Goal: Information Seeking & Learning: Learn about a topic

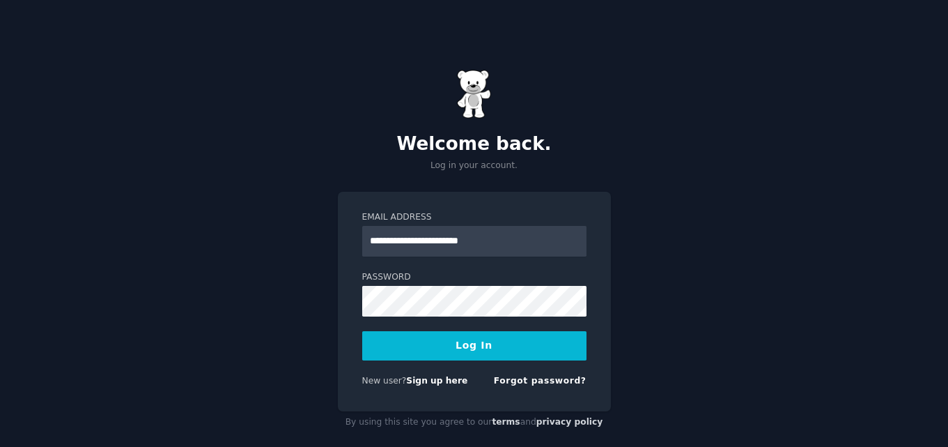
type input "**********"
click at [422, 348] on button "Log In" at bounding box center [474, 345] width 224 height 29
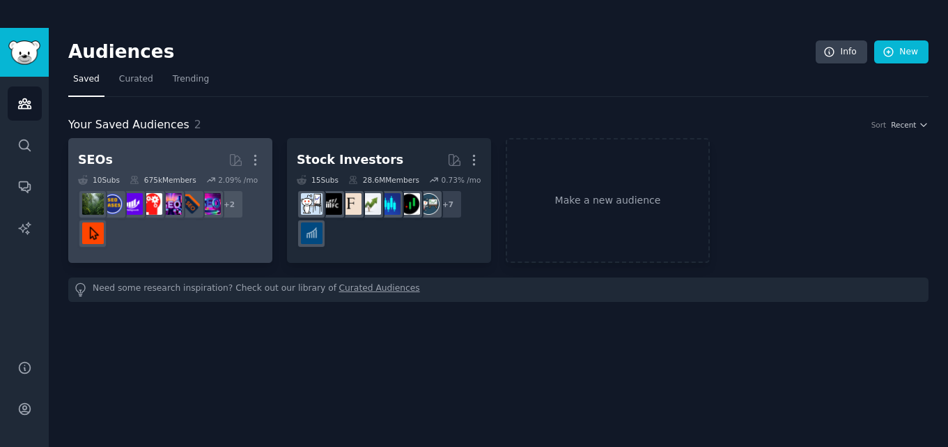
click at [174, 162] on h2 "SEOs More" at bounding box center [170, 160] width 185 height 24
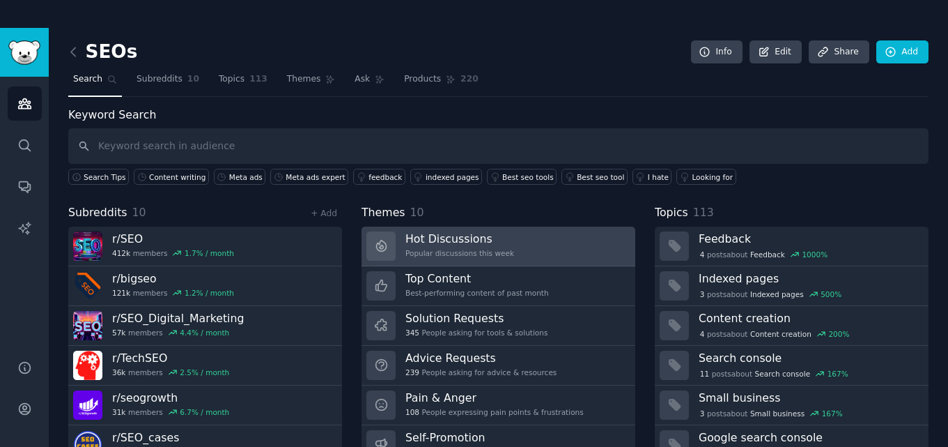
click at [532, 254] on link "Hot Discussions Popular discussions this week" at bounding box center [499, 246] width 274 height 40
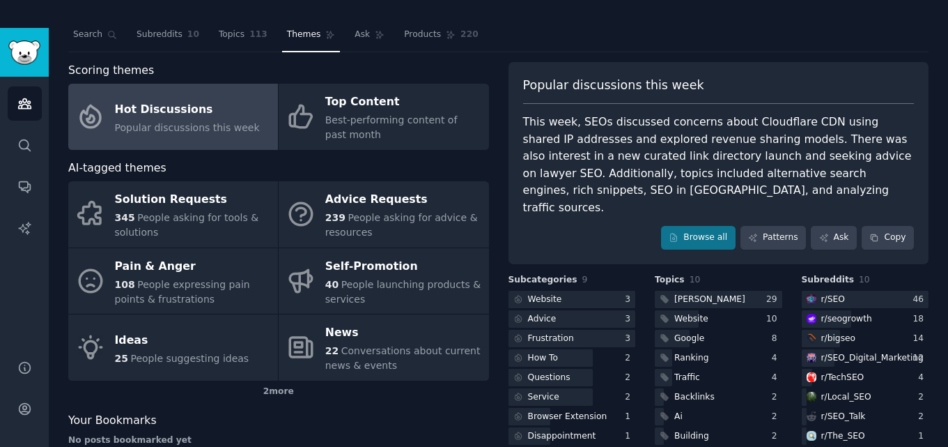
scroll to position [59, 0]
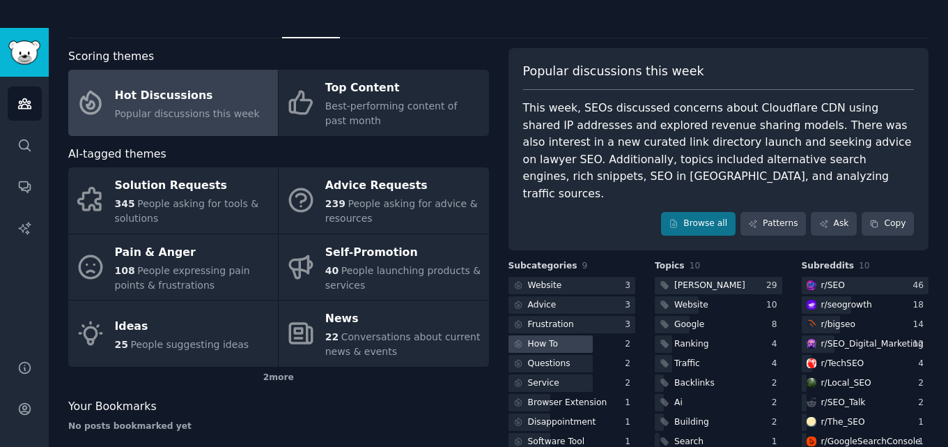
click at [587, 335] on div at bounding box center [551, 343] width 85 height 17
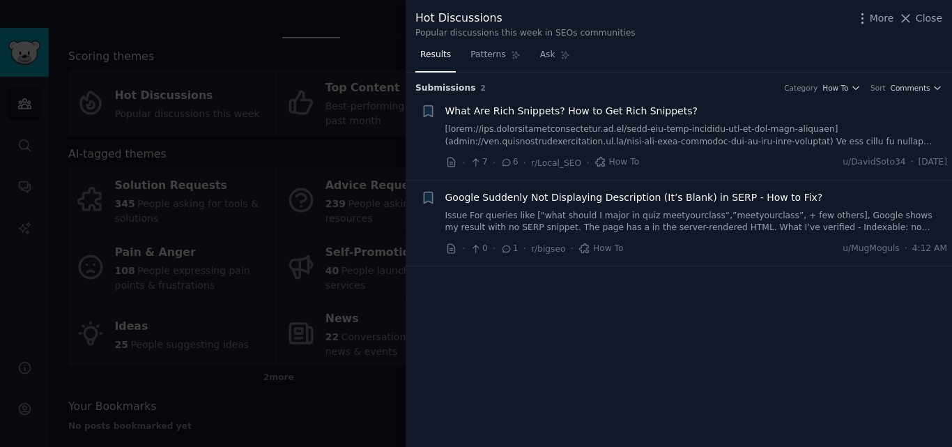
click at [388, 393] on div at bounding box center [476, 223] width 952 height 447
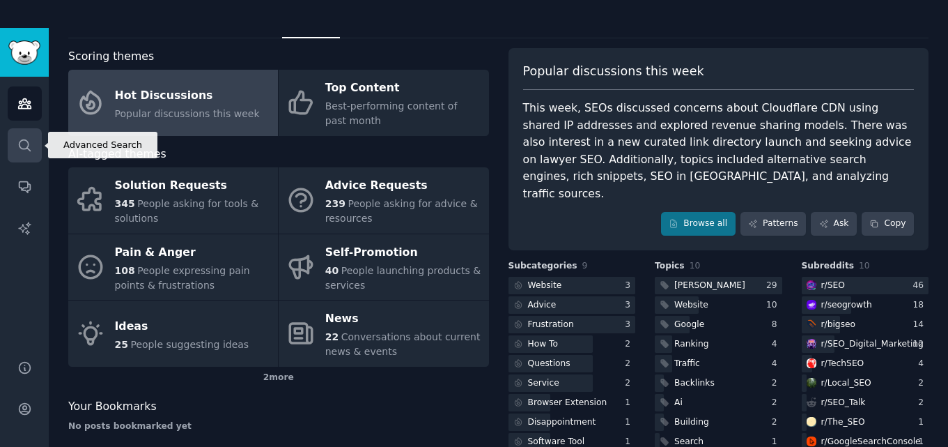
click at [23, 137] on link "Search" at bounding box center [25, 145] width 34 height 34
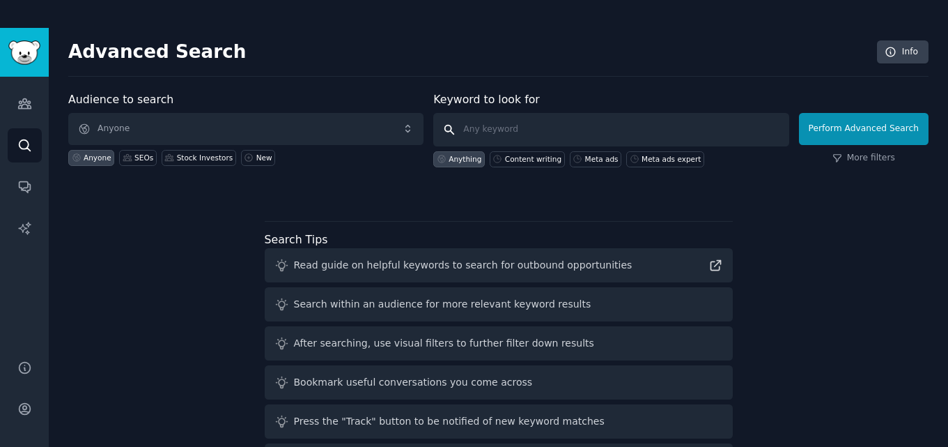
click at [495, 135] on input "text" at bounding box center [610, 129] width 355 height 33
type input "meta ads"
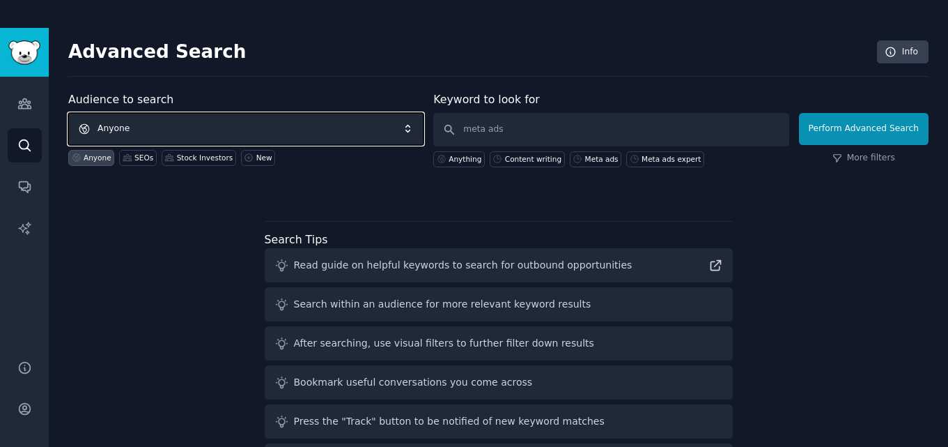
click at [203, 122] on span "Anyone" at bounding box center [245, 129] width 355 height 32
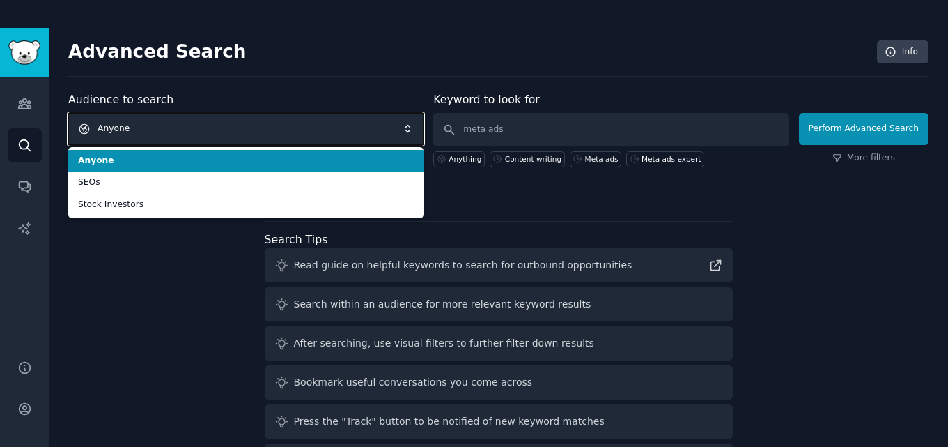
click at [173, 144] on span "Anyone" at bounding box center [245, 129] width 355 height 32
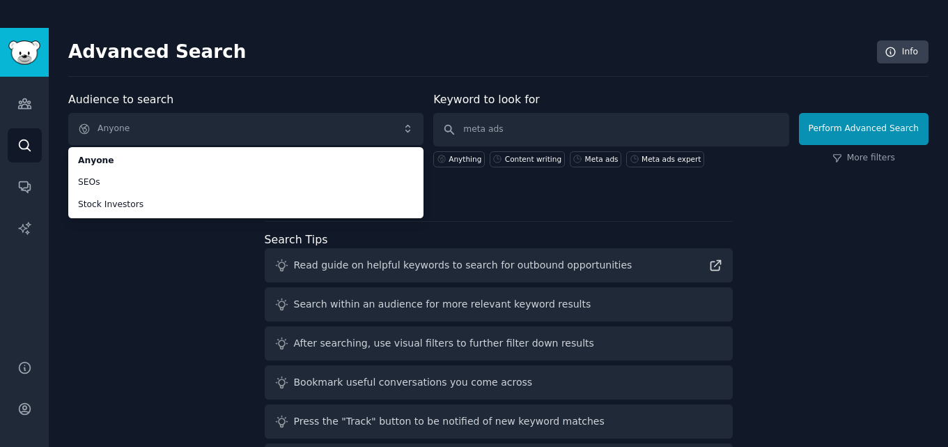
click at [200, 374] on div "Audience to search Anyone Anyone SEOs Stock Investors Anyone SEOs Stock Investo…" at bounding box center [498, 287] width 860 height 392
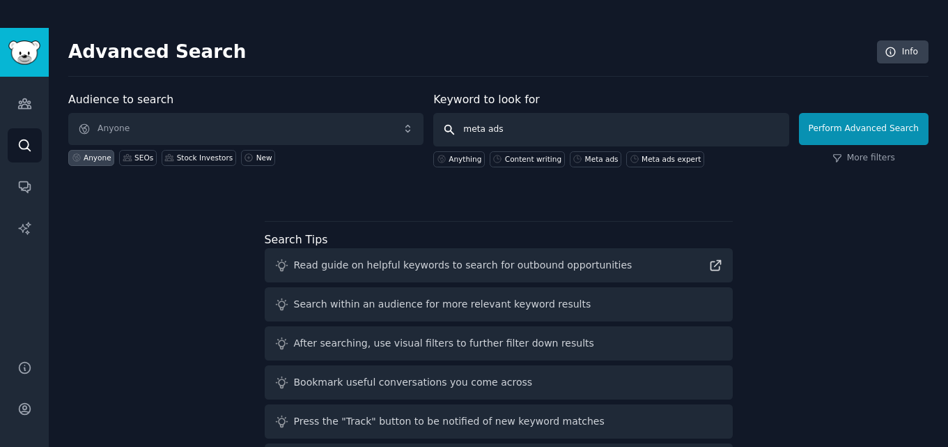
click at [567, 135] on input "meta ads" at bounding box center [610, 129] width 355 height 33
click button "Perform Advanced Search" at bounding box center [864, 129] width 130 height 32
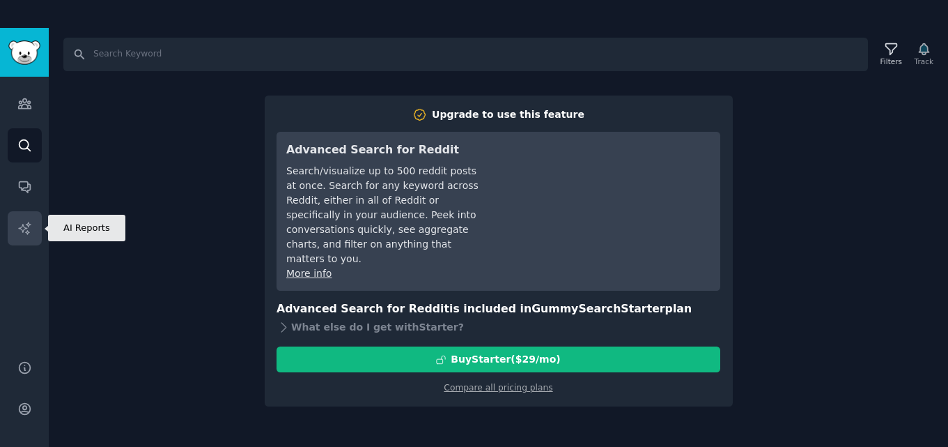
click at [35, 232] on link "AI Reports" at bounding box center [25, 228] width 34 height 34
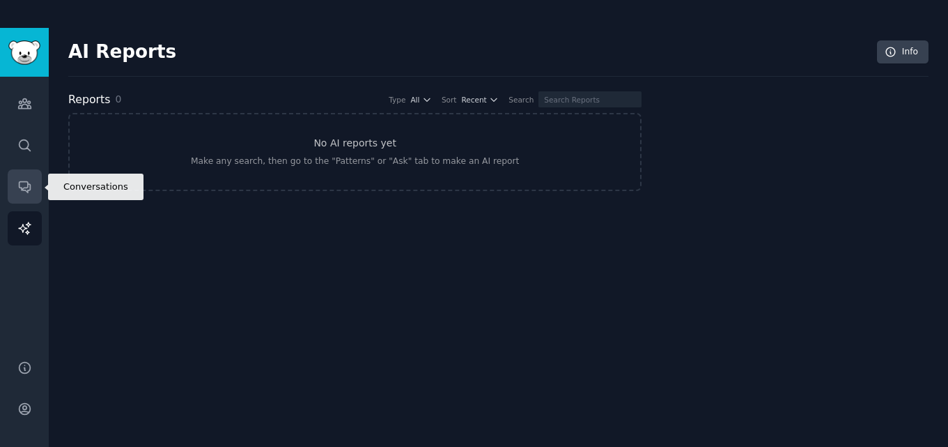
click at [19, 190] on icon "Sidebar" at bounding box center [24, 186] width 15 height 15
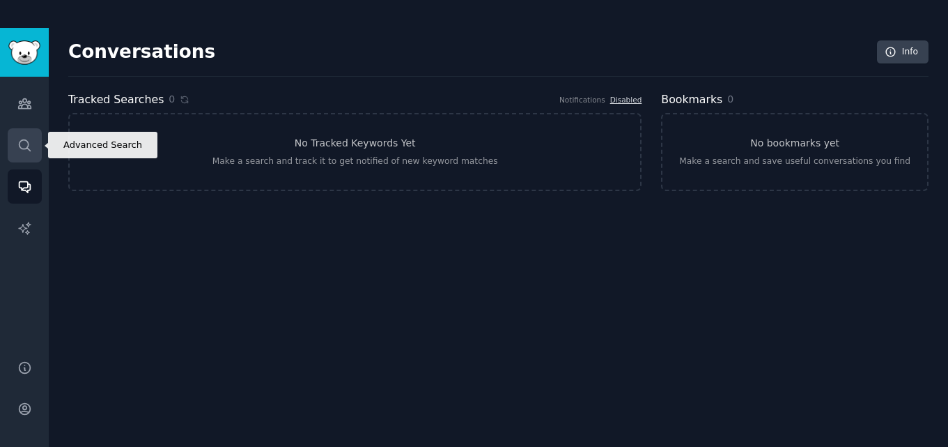
click at [25, 151] on icon "Sidebar" at bounding box center [24, 145] width 15 height 15
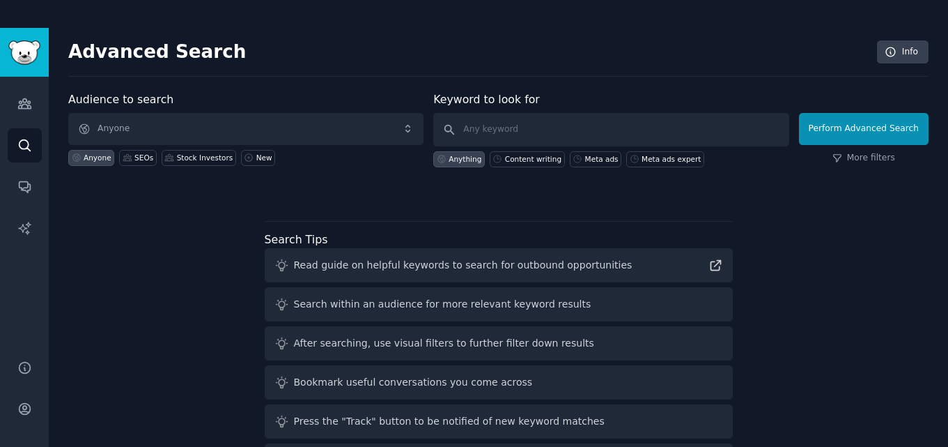
click at [368, 308] on div "Search within an audience for more relevant keyword results" at bounding box center [442, 304] width 297 height 15
